Goal: Task Accomplishment & Management: Complete application form

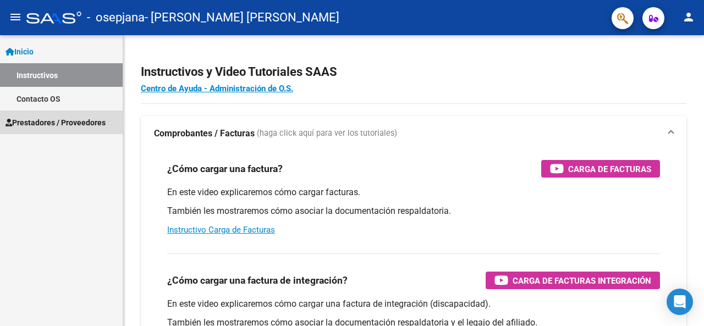
click at [53, 125] on span "Prestadores / Proveedores" at bounding box center [55, 123] width 100 height 12
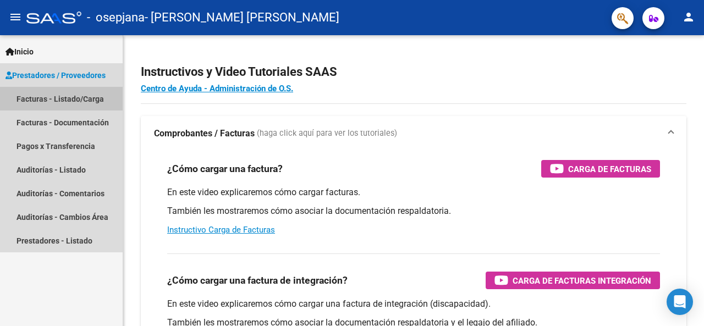
click at [76, 98] on link "Facturas - Listado/Carga" at bounding box center [61, 99] width 123 height 24
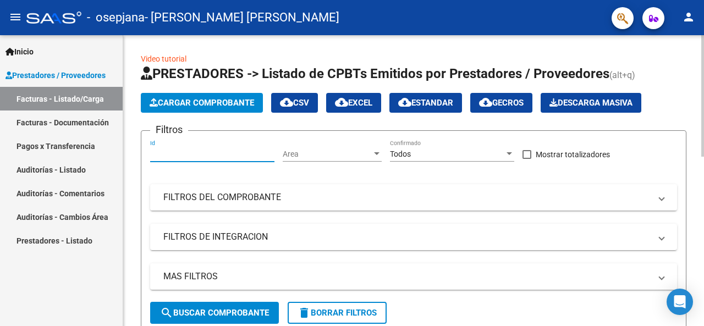
click at [177, 153] on input "Id" at bounding box center [212, 154] width 124 height 9
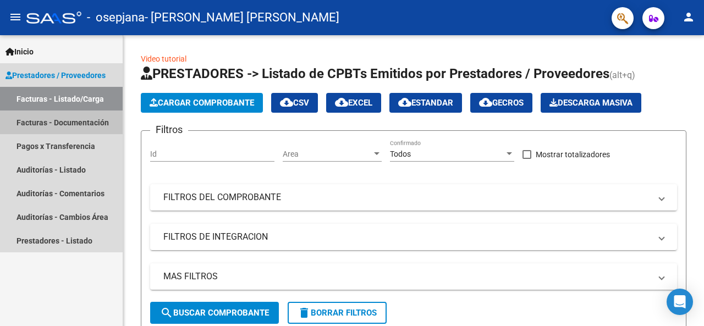
click at [48, 124] on link "Facturas - Documentación" at bounding box center [61, 123] width 123 height 24
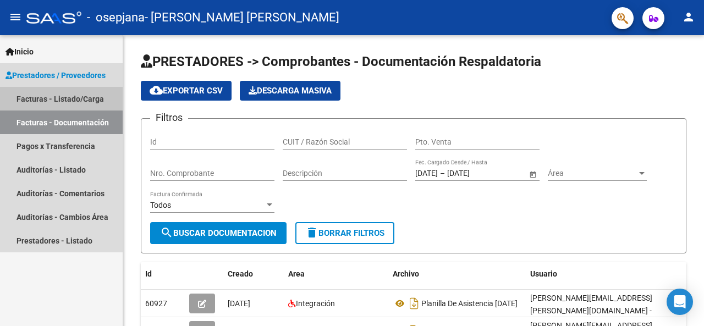
click at [48, 101] on link "Facturas - Listado/Carga" at bounding box center [61, 99] width 123 height 24
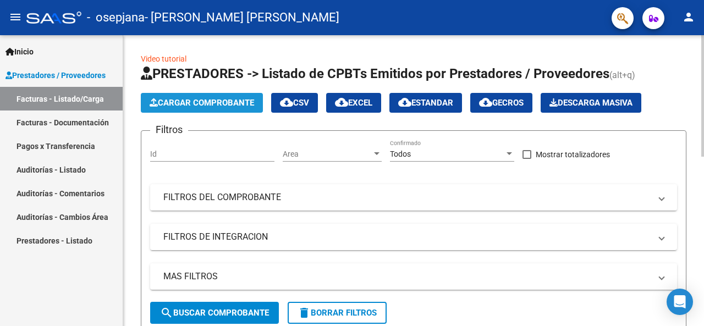
click at [201, 109] on button "Cargar Comprobante" at bounding box center [202, 103] width 122 height 20
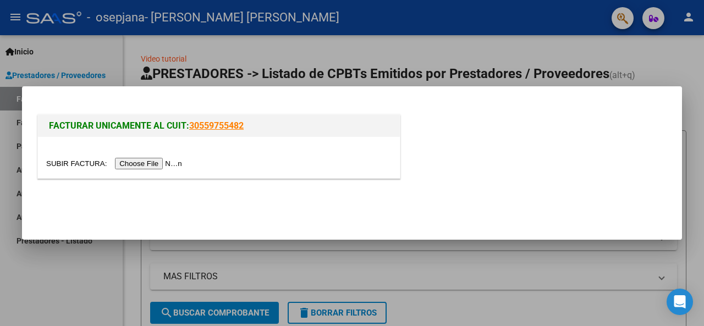
click at [389, 204] on mat-dialog-actions at bounding box center [351, 206] width 633 height 42
click at [133, 164] on input "file" at bounding box center [115, 164] width 139 height 12
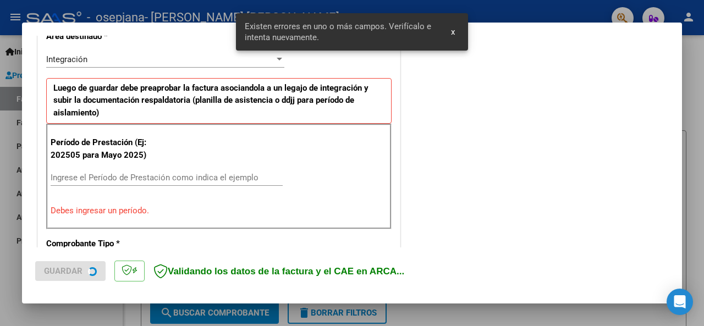
scroll to position [267, 0]
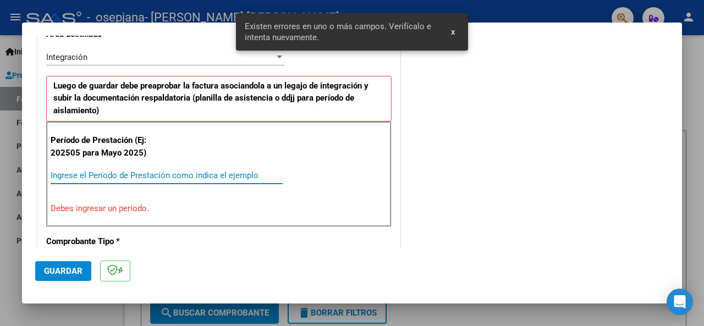
click at [206, 170] on input "Ingrese el Período de Prestación como indica el ejemplo" at bounding box center [167, 175] width 232 height 10
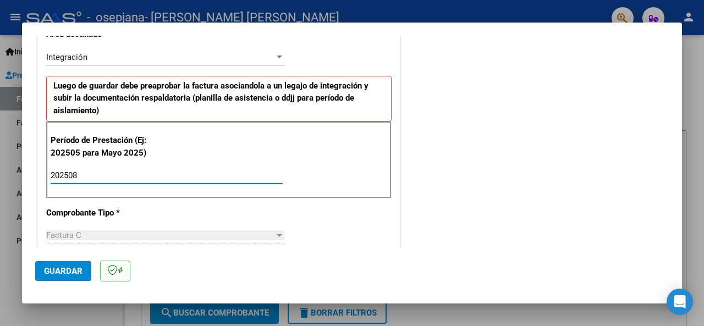
type input "202508"
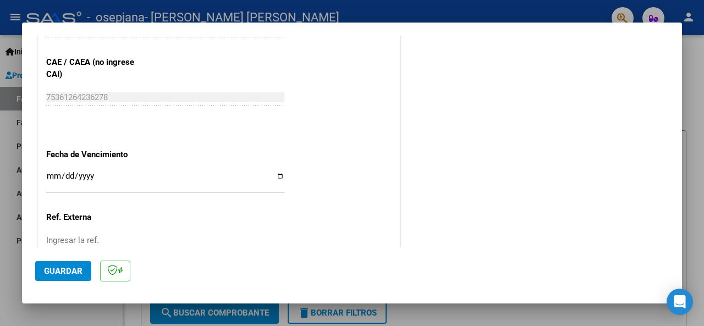
scroll to position [707, 0]
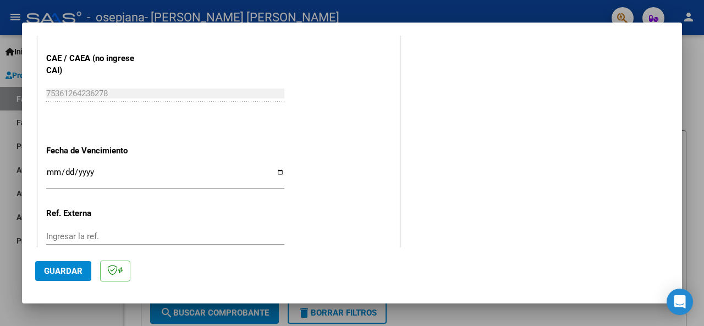
click at [53, 170] on input "Ingresar la fecha" at bounding box center [165, 177] width 238 height 18
click at [7, 177] on div at bounding box center [352, 163] width 704 height 326
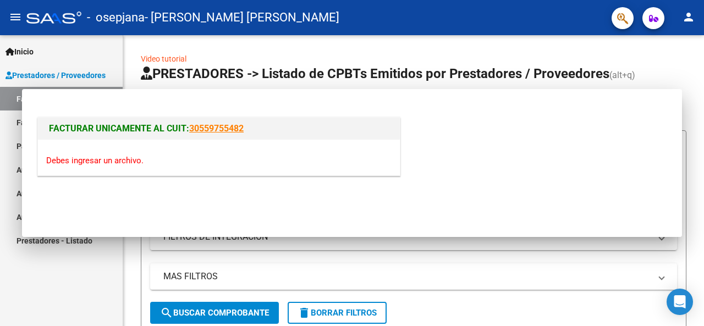
scroll to position [0, 0]
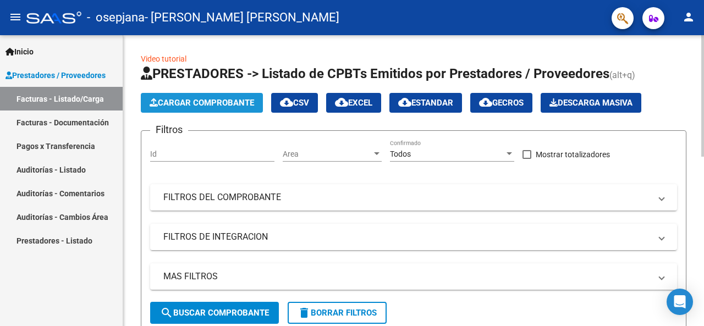
click at [189, 111] on button "Cargar Comprobante" at bounding box center [202, 103] width 122 height 20
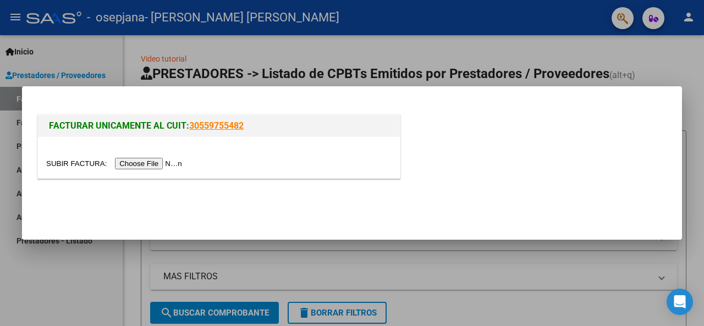
click at [153, 164] on input "file" at bounding box center [115, 164] width 139 height 12
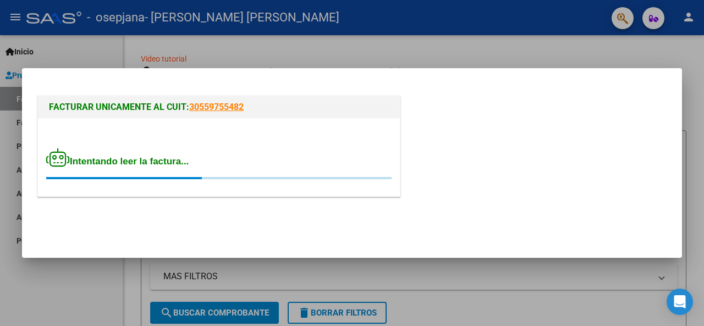
click at [424, 55] on div at bounding box center [352, 163] width 704 height 326
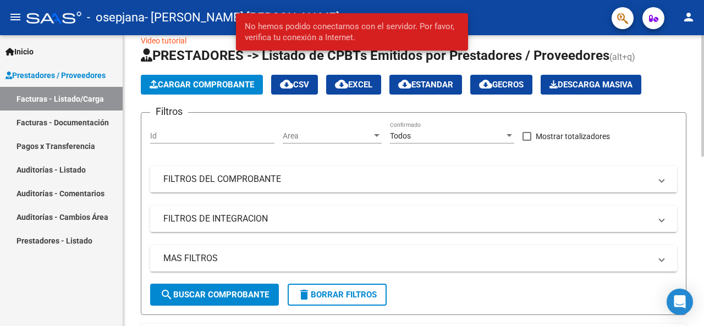
scroll to position [10, 0]
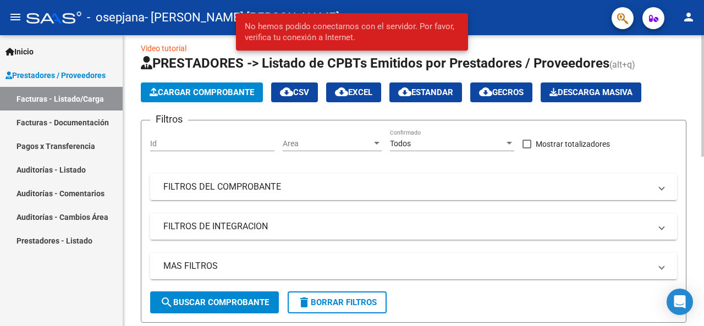
click at [703, 148] on div at bounding box center [702, 101] width 3 height 122
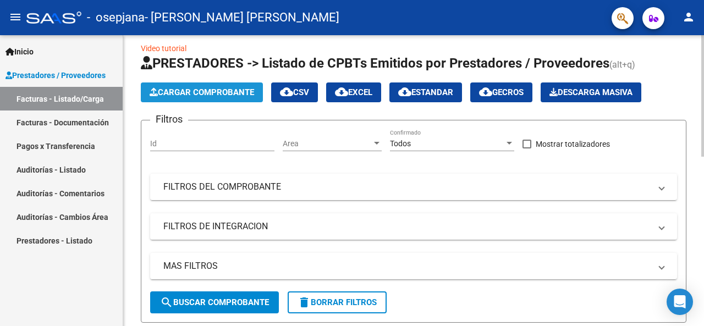
click at [166, 90] on span "Cargar Comprobante" at bounding box center [202, 92] width 104 height 10
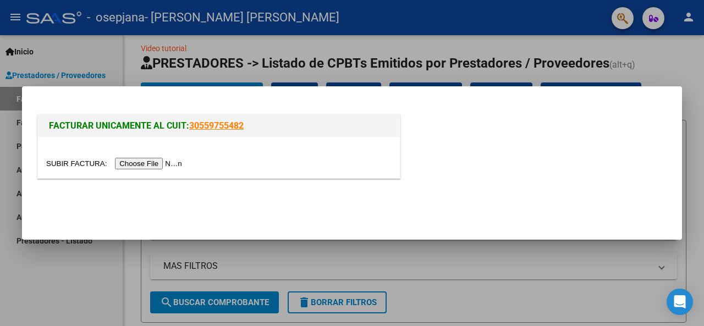
click at [161, 162] on input "file" at bounding box center [115, 164] width 139 height 12
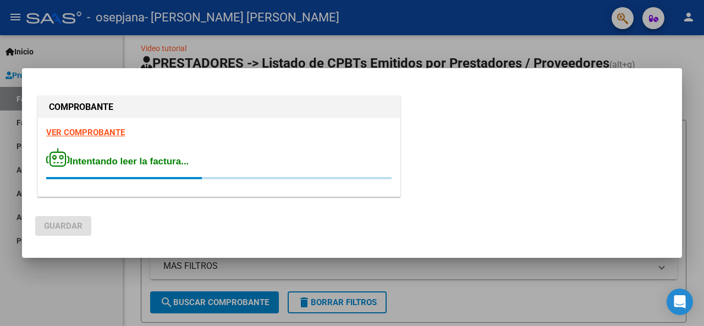
click at [514, 282] on div at bounding box center [352, 163] width 704 height 326
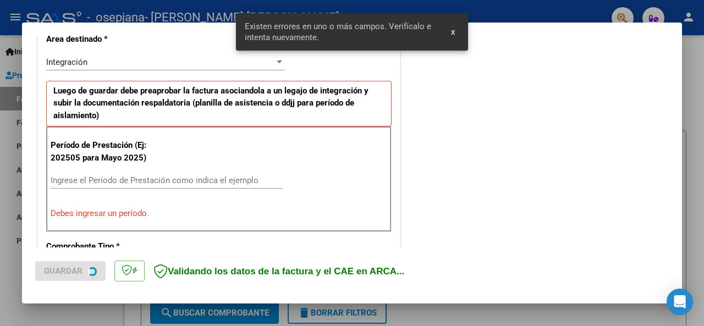
scroll to position [267, 0]
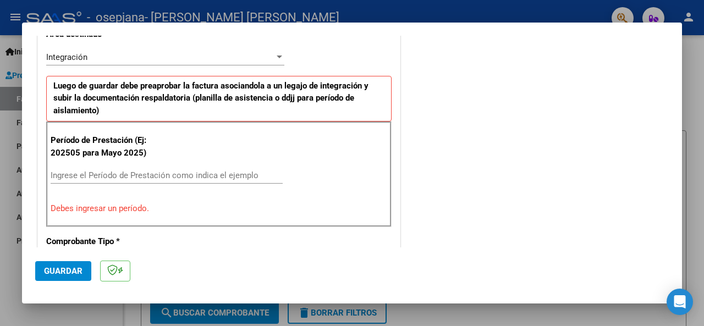
click at [235, 170] on input "Ingrese el Período de Prestación como indica el ejemplo" at bounding box center [167, 175] width 232 height 10
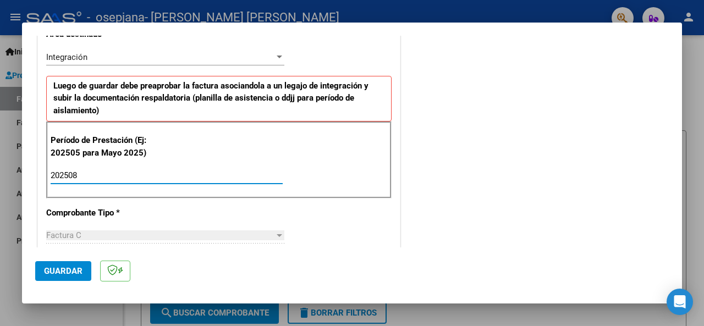
type input "202508"
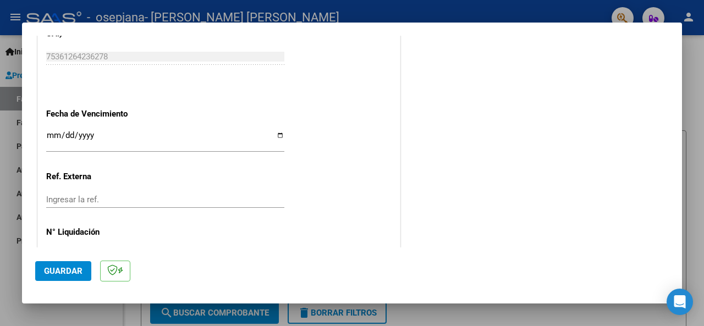
scroll to position [751, 0]
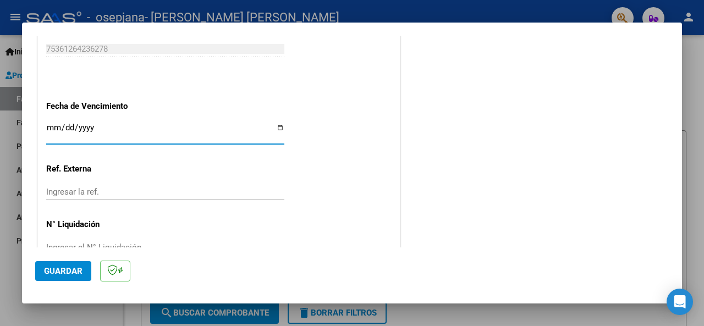
click at [52, 126] on input "Ingresar la fecha" at bounding box center [165, 132] width 238 height 18
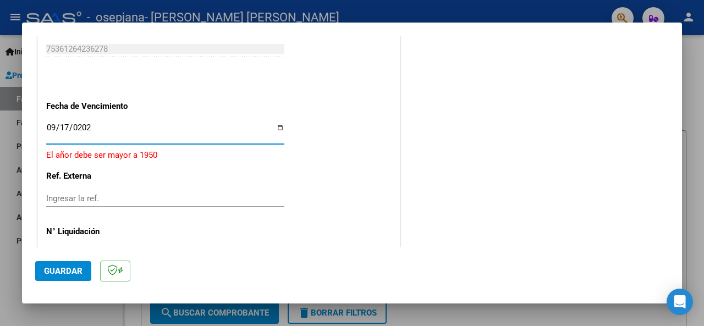
type input "[DATE]"
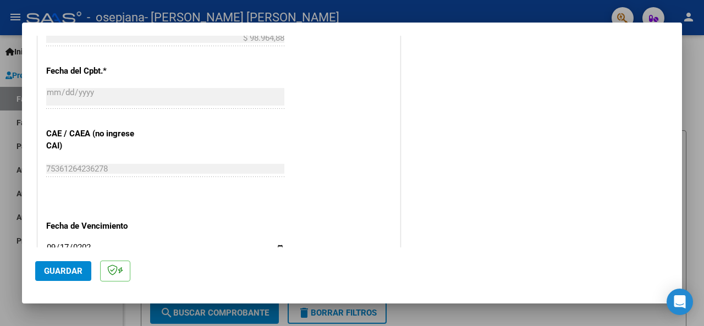
scroll to position [778, 0]
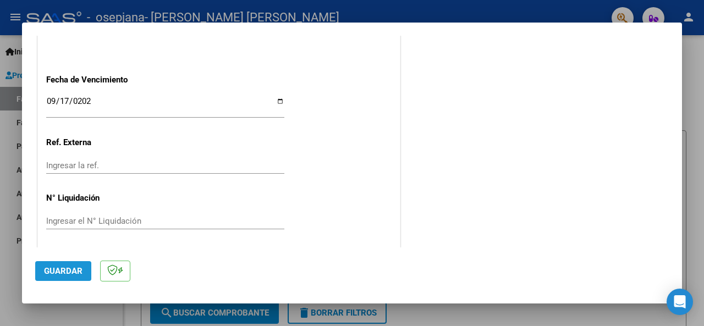
click at [38, 274] on button "Guardar" at bounding box center [63, 271] width 56 height 20
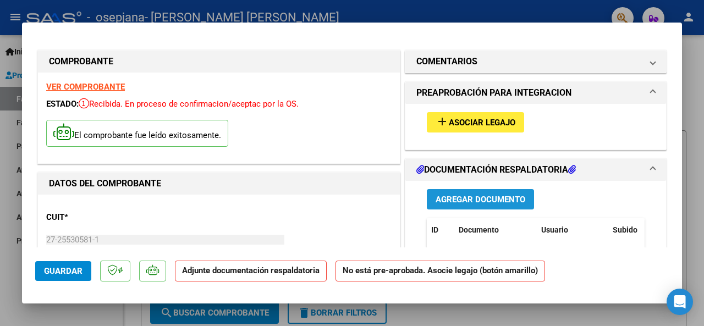
click at [494, 201] on span "Agregar Documento" at bounding box center [481, 200] width 90 height 10
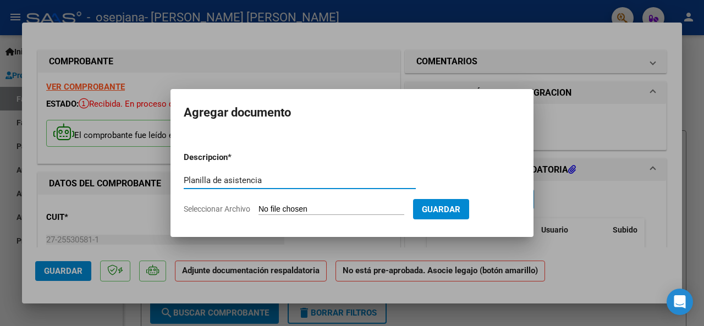
type input "Planilla de asistencia"
click at [283, 212] on input "Seleccionar Archivo" at bounding box center [331, 210] width 146 height 10
type input "C:\fakepath\Planilla de asistencia Agosto.pdf"
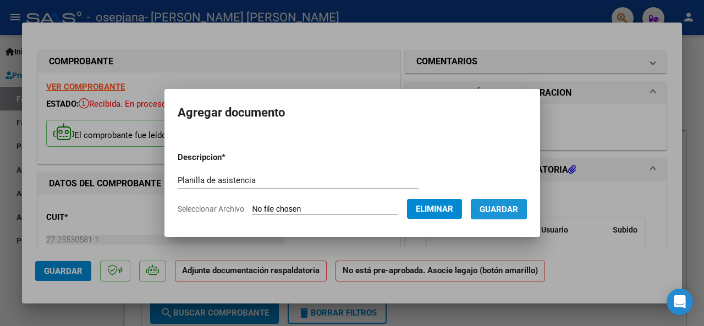
click at [504, 208] on span "Guardar" at bounding box center [498, 210] width 38 height 10
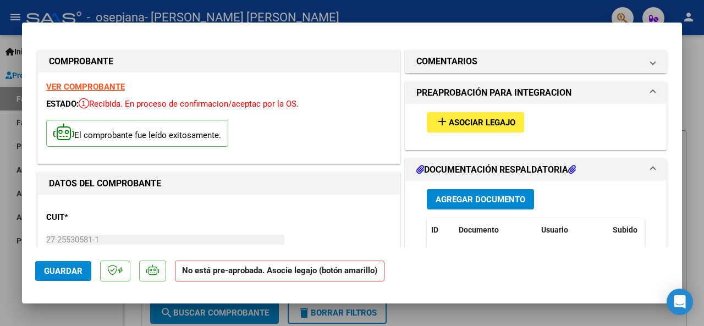
drag, startPoint x: 682, startPoint y: 72, endPoint x: 679, endPoint y: 125, distance: 52.9
click at [679, 125] on div "COMPROBANTE VER COMPROBANTE ESTADO: Recibida. En proceso de confirmacion/acepta…" at bounding box center [352, 163] width 704 height 326
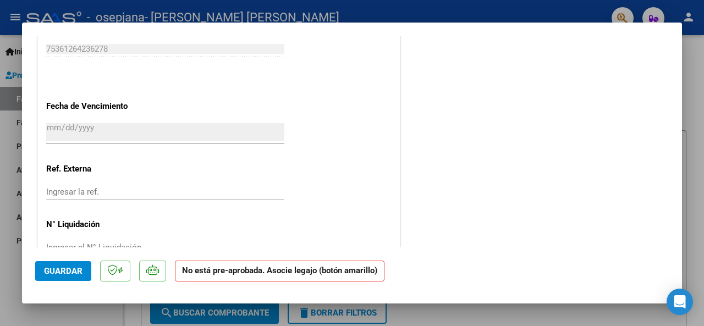
scroll to position [753, 0]
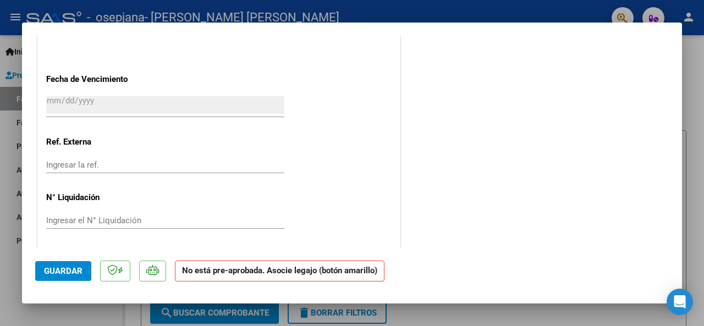
click at [53, 278] on button "Guardar" at bounding box center [63, 271] width 56 height 20
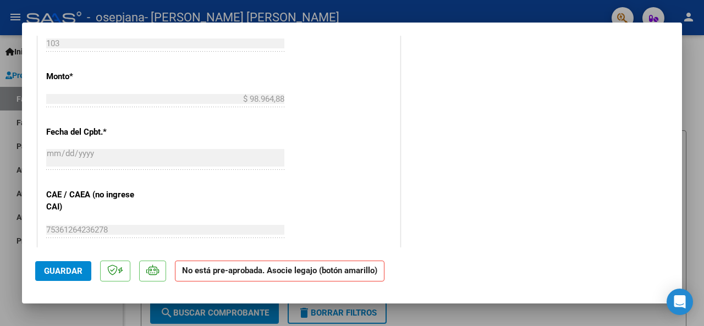
scroll to position [0, 0]
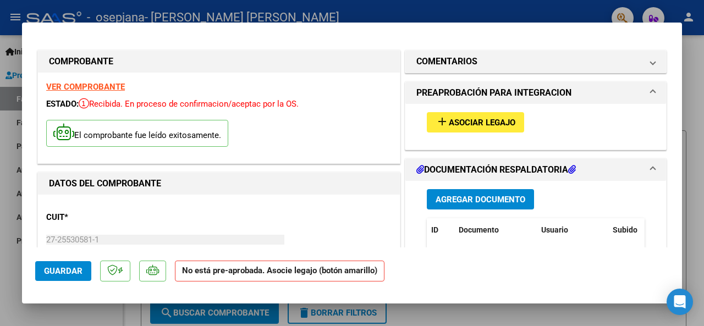
click at [703, 60] on div at bounding box center [352, 163] width 704 height 326
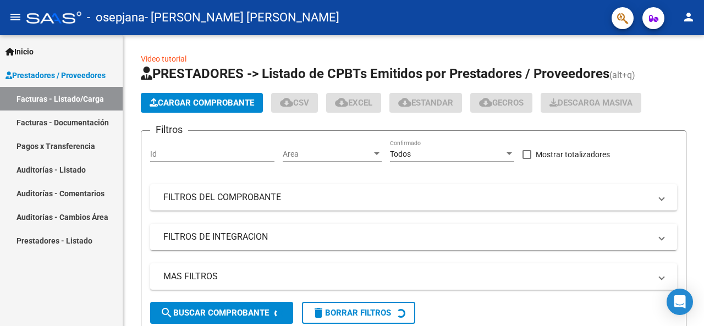
click at [703, 60] on div at bounding box center [702, 95] width 3 height 121
